Goal: Task Accomplishment & Management: Use online tool/utility

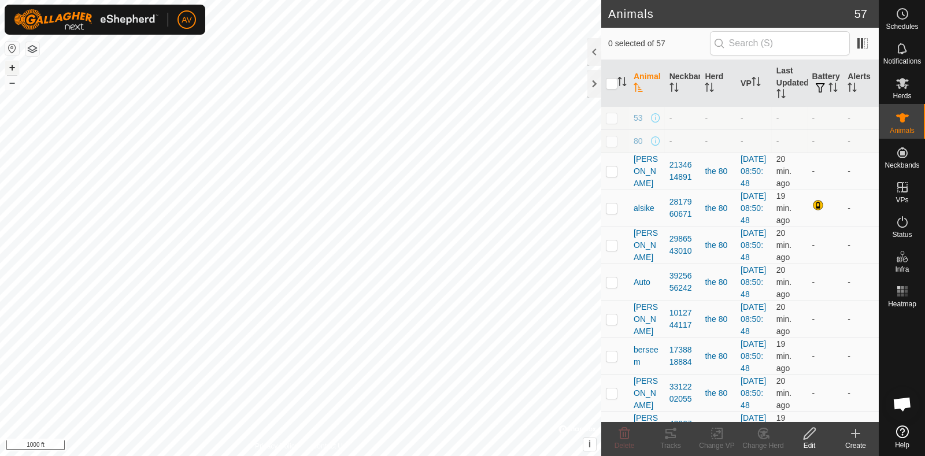
click at [11, 66] on button "+" at bounding box center [12, 68] width 14 height 14
click at [14, 68] on button "+" at bounding box center [12, 68] width 14 height 14
click at [679, 435] on tracks-svg-icon at bounding box center [670, 434] width 46 height 14
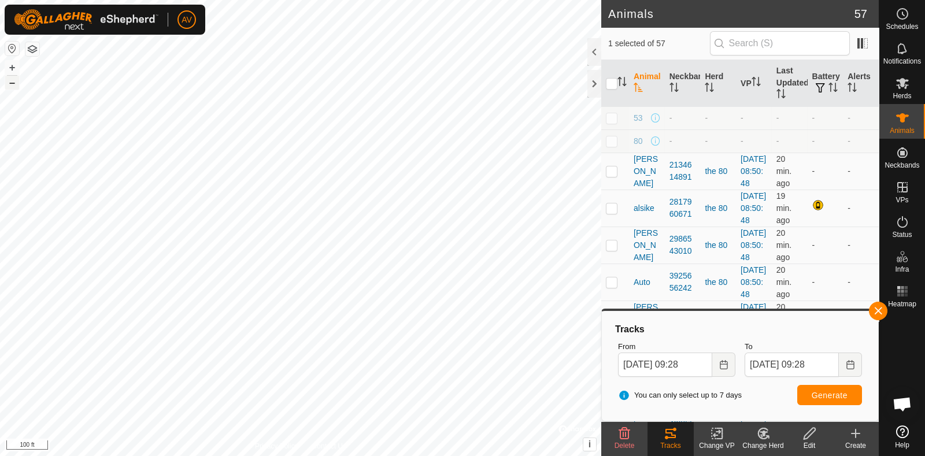
click at [12, 82] on button "–" at bounding box center [12, 83] width 14 height 14
checkbox input "false"
checkbox input "true"
click at [674, 439] on icon at bounding box center [670, 434] width 14 height 14
click at [878, 310] on button "button" at bounding box center [878, 311] width 18 height 18
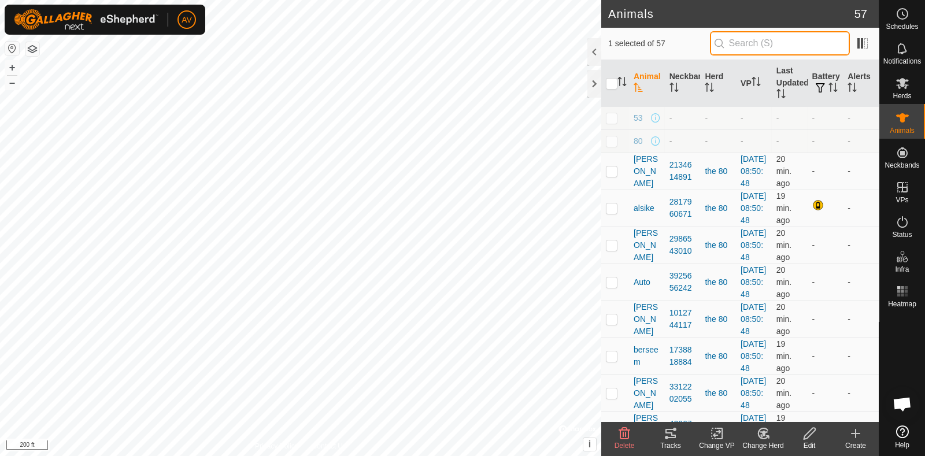
click at [741, 45] on input "text" at bounding box center [780, 43] width 140 height 24
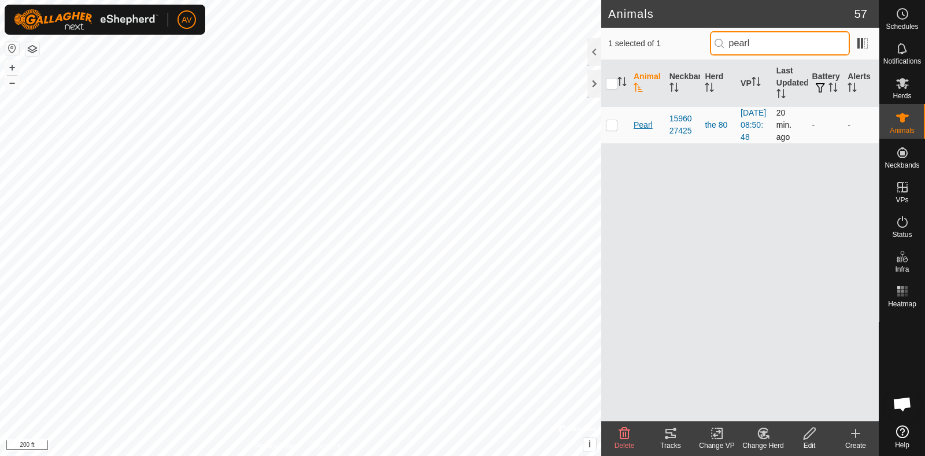
type input "pearl"
click at [639, 129] on span "Pearl" at bounding box center [642, 125] width 19 height 12
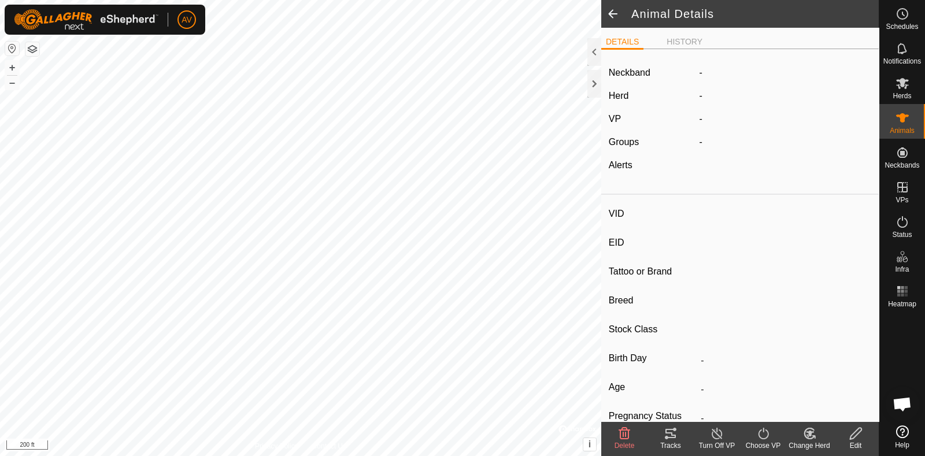
type input "Pearl"
type input "-"
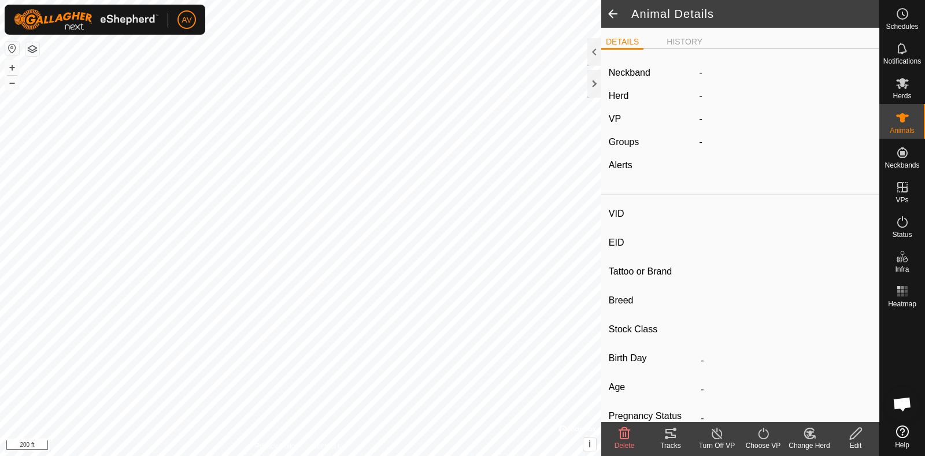
type input "-"
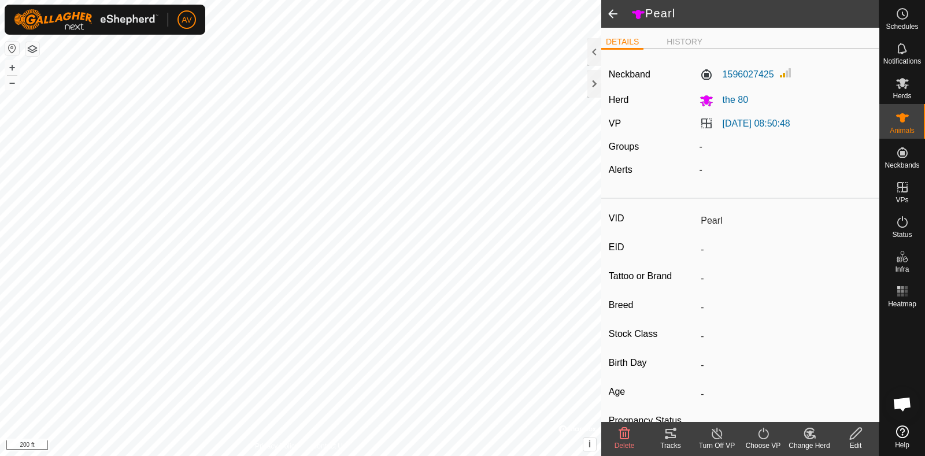
click at [669, 436] on icon at bounding box center [670, 434] width 14 height 14
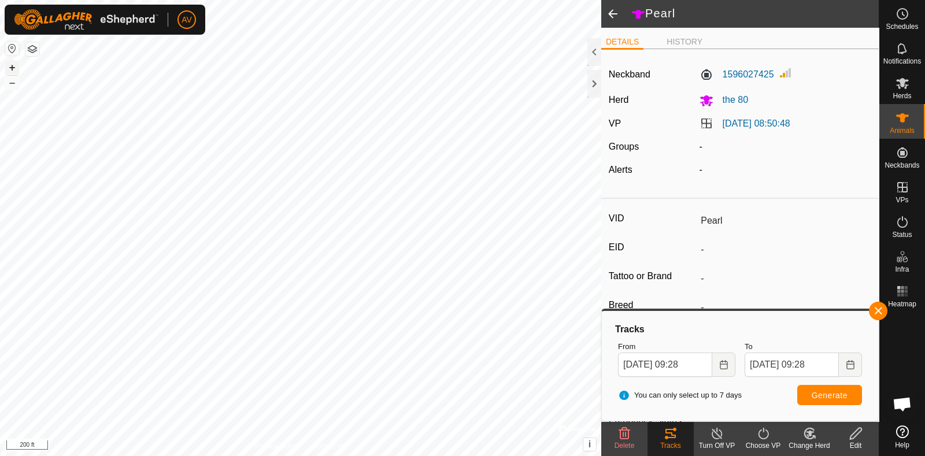
click at [12, 66] on button "+" at bounding box center [12, 68] width 14 height 14
click at [9, 63] on button "+" at bounding box center [12, 68] width 14 height 14
click at [11, 79] on button "–" at bounding box center [12, 83] width 14 height 14
type input "Fela"
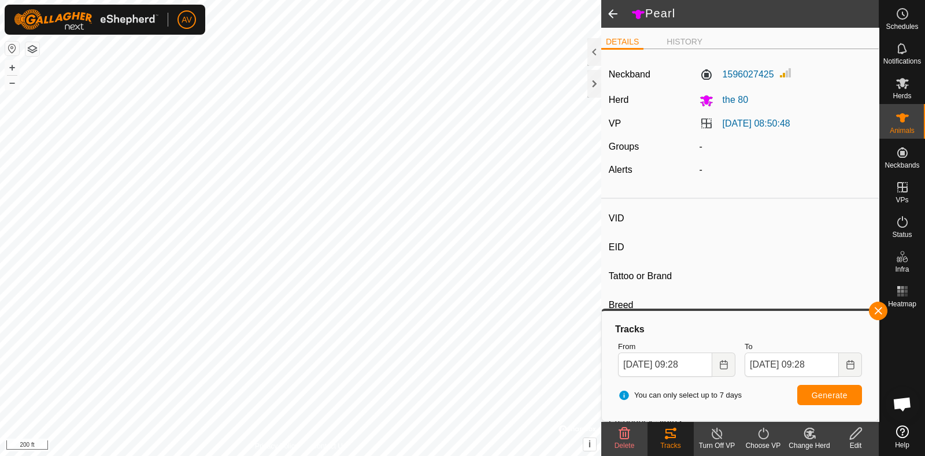
type input "-"
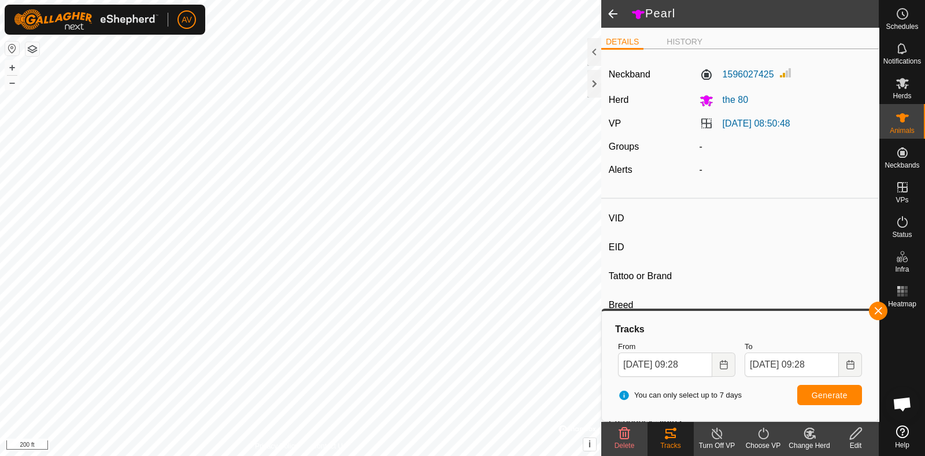
type input "-"
click at [673, 436] on icon at bounding box center [670, 434] width 14 height 14
click at [844, 388] on button "Generate" at bounding box center [829, 395] width 65 height 20
click at [610, 13] on span at bounding box center [612, 14] width 23 height 28
type input "Pearl"
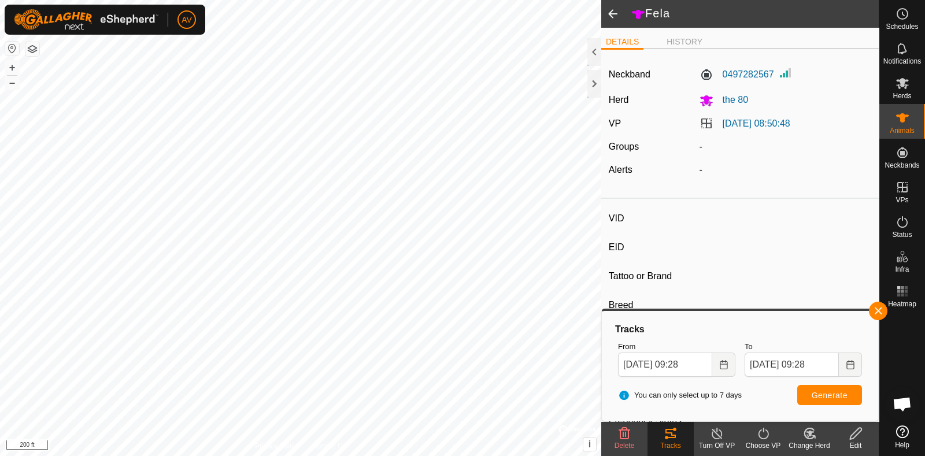
type input "-"
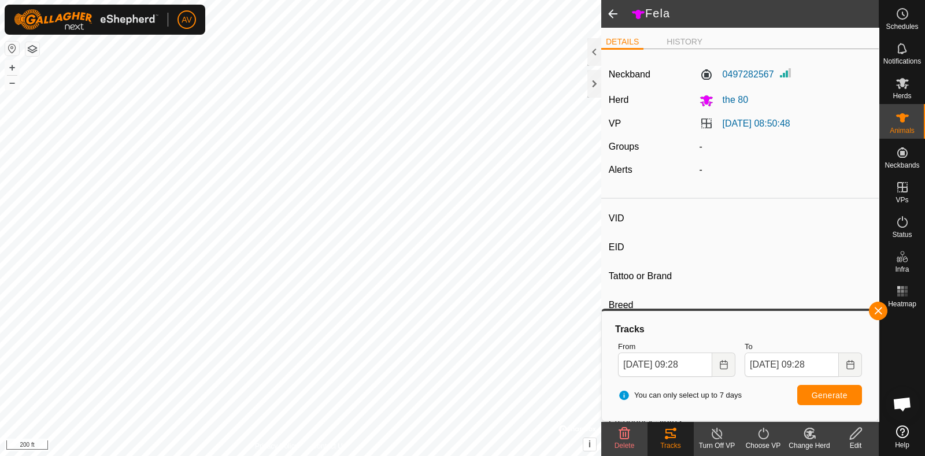
type input "-"
click at [612, 12] on span at bounding box center [612, 14] width 23 height 28
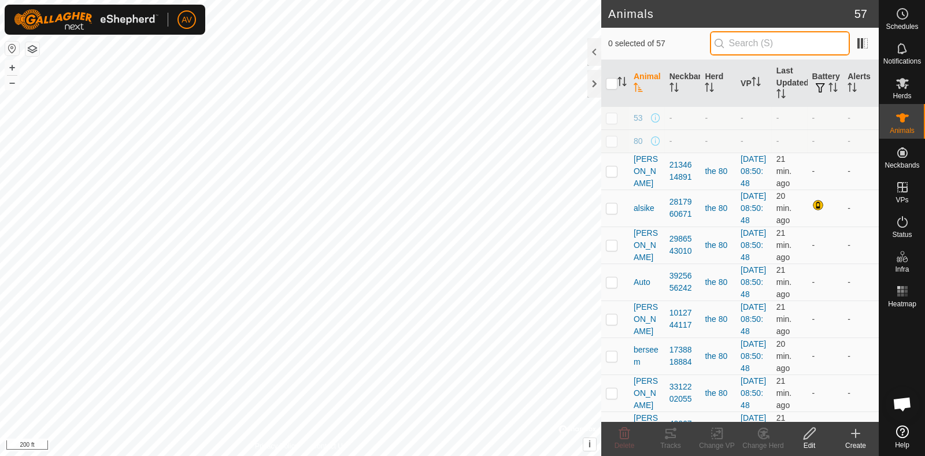
click at [744, 48] on input "text" at bounding box center [780, 43] width 140 height 24
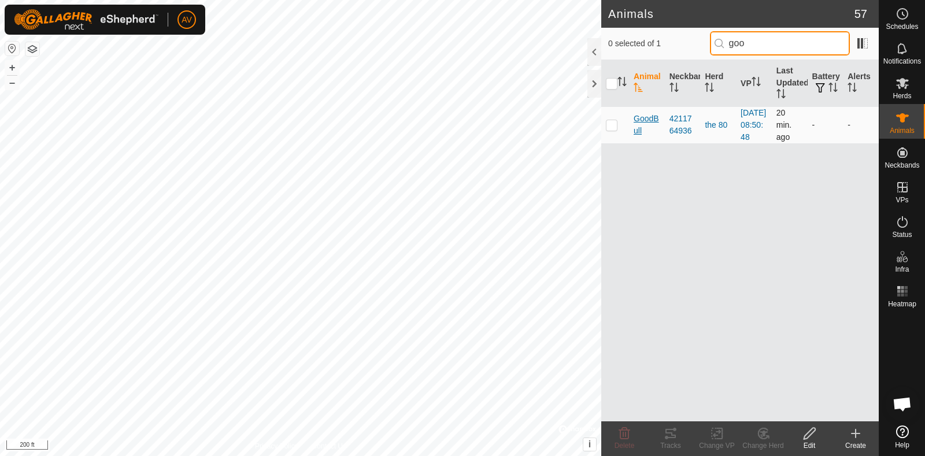
type input "goo"
click at [643, 123] on span "GoodBull" at bounding box center [646, 125] width 27 height 24
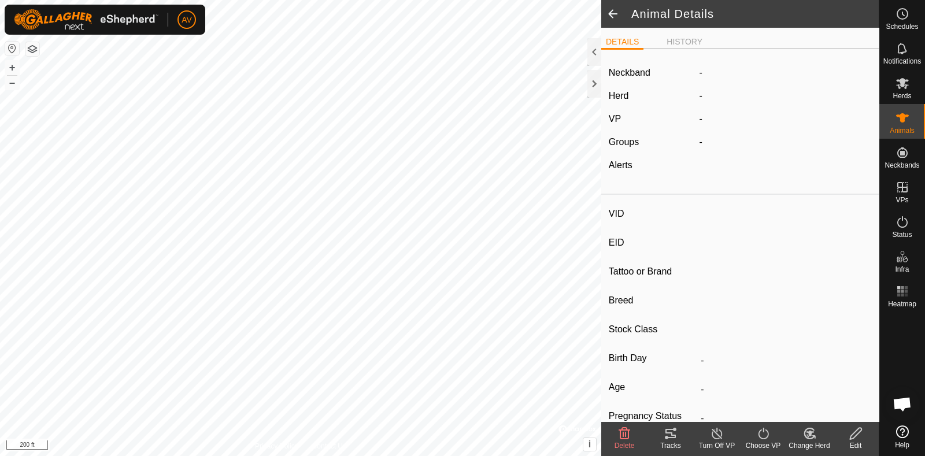
type input "GoodBull"
type input "-"
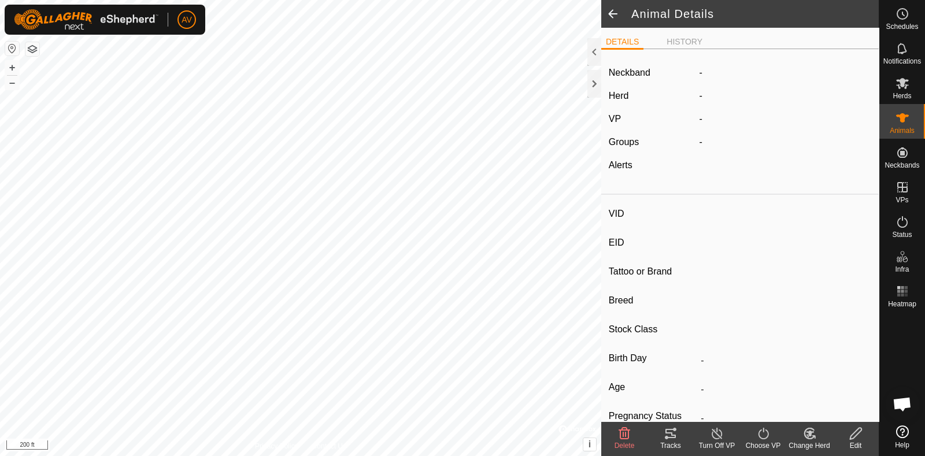
type input "-"
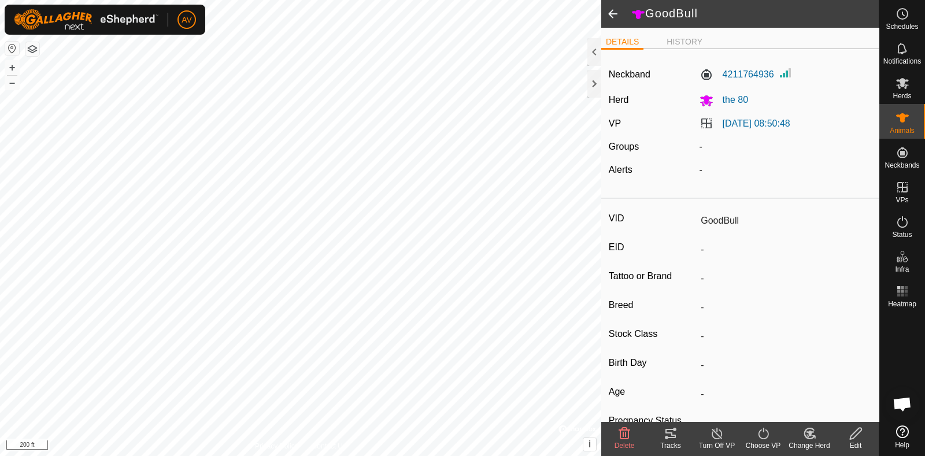
click at [666, 443] on div "Tracks" at bounding box center [670, 445] width 46 height 10
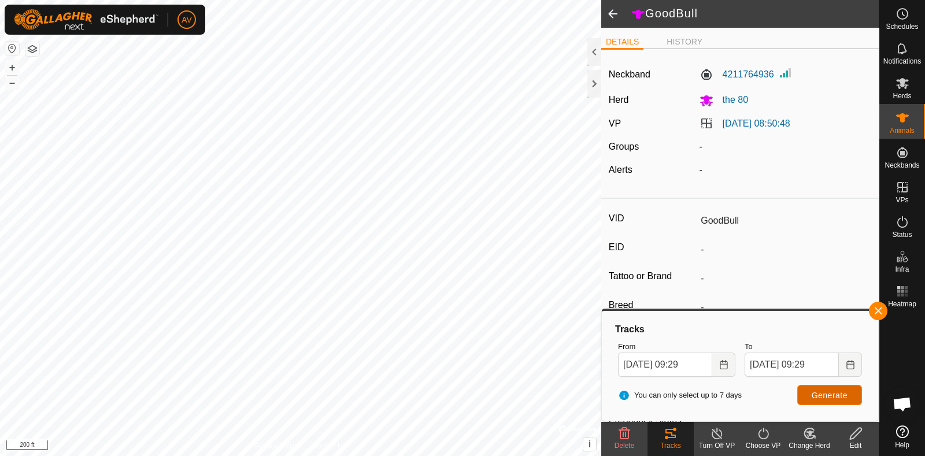
click at [836, 394] on span "Generate" at bounding box center [829, 395] width 36 height 9
